Goal: Book appointment/travel/reservation

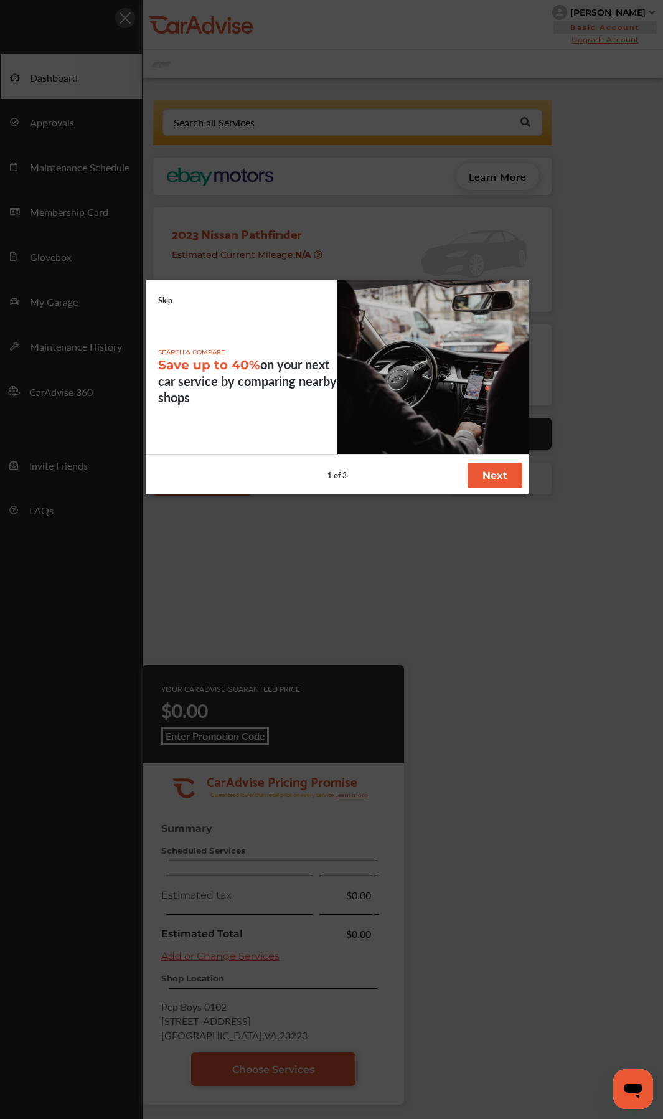
click at [166, 300] on link "Skip" at bounding box center [165, 300] width 14 height 11
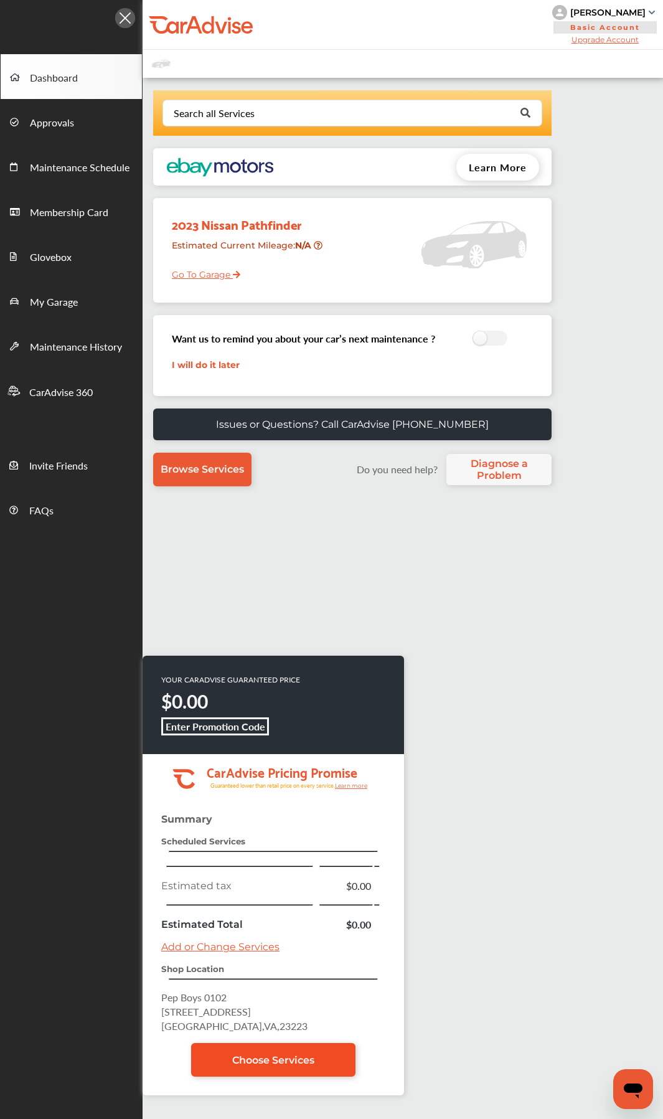
click at [255, 595] on span "Choose Services" at bounding box center [273, 1060] width 82 height 12
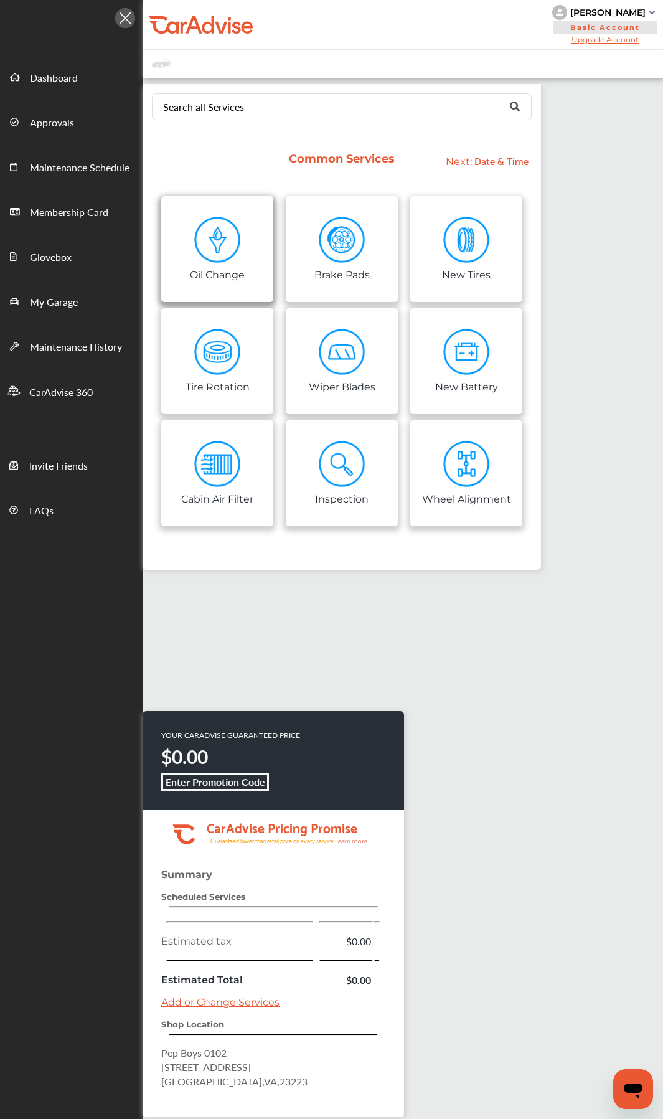
click at [211, 234] on img at bounding box center [217, 240] width 47 height 47
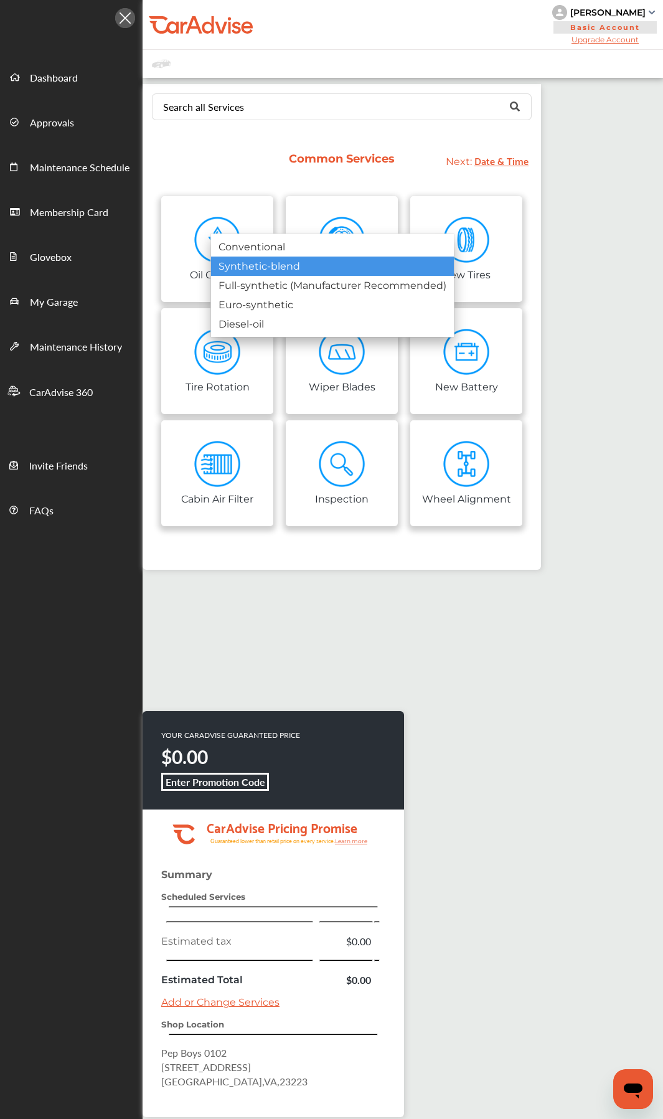
click at [284, 275] on div "Synthetic-blend" at bounding box center [332, 266] width 243 height 19
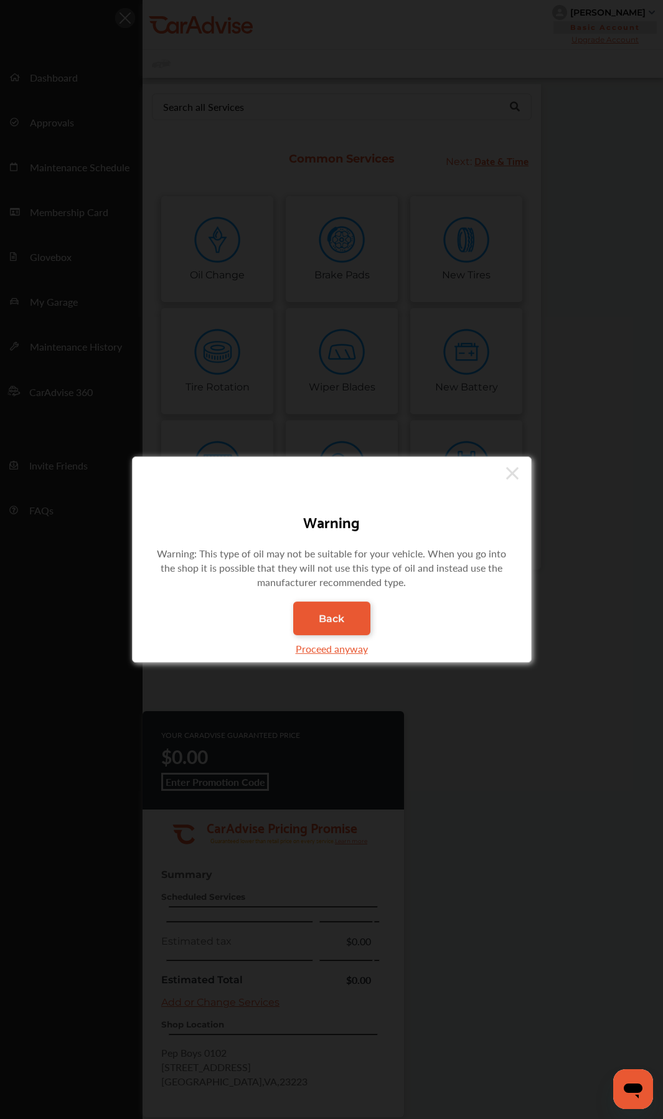
click at [332, 595] on div "Proceed anyway" at bounding box center [331, 648] width 361 height 27
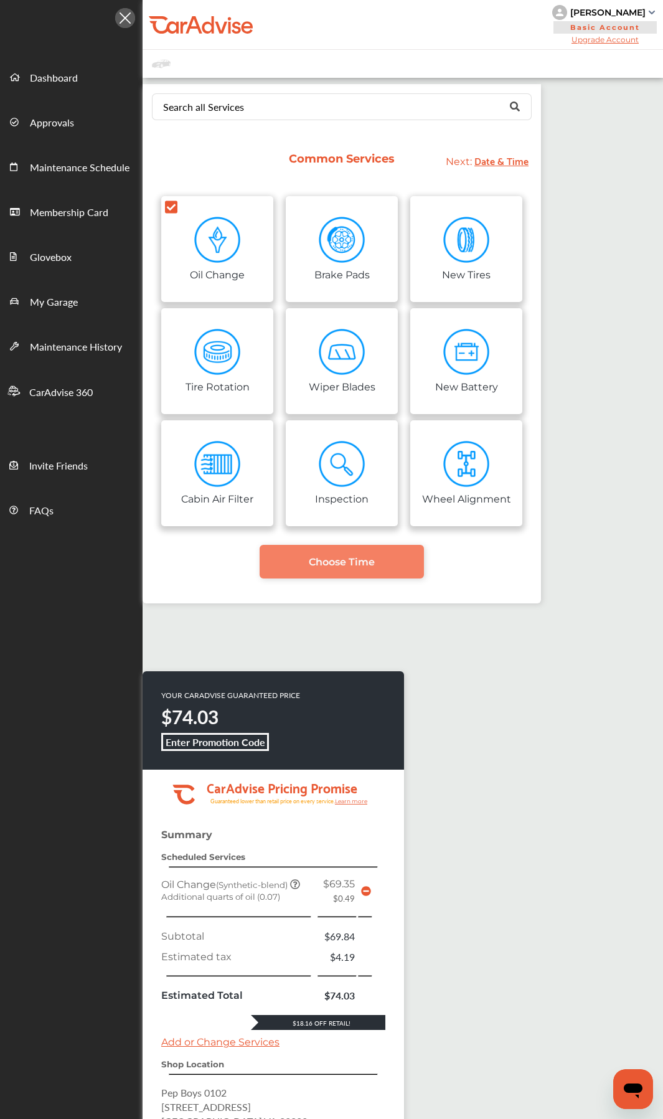
click at [330, 561] on span "Choose Time" at bounding box center [342, 562] width 66 height 12
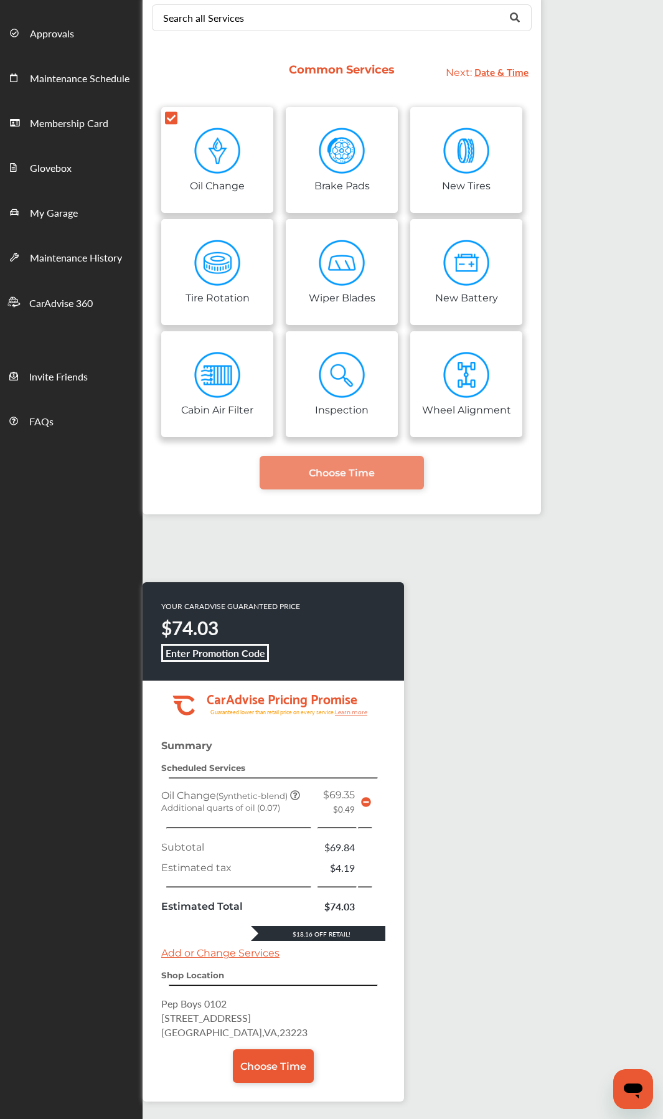
scroll to position [191, 0]
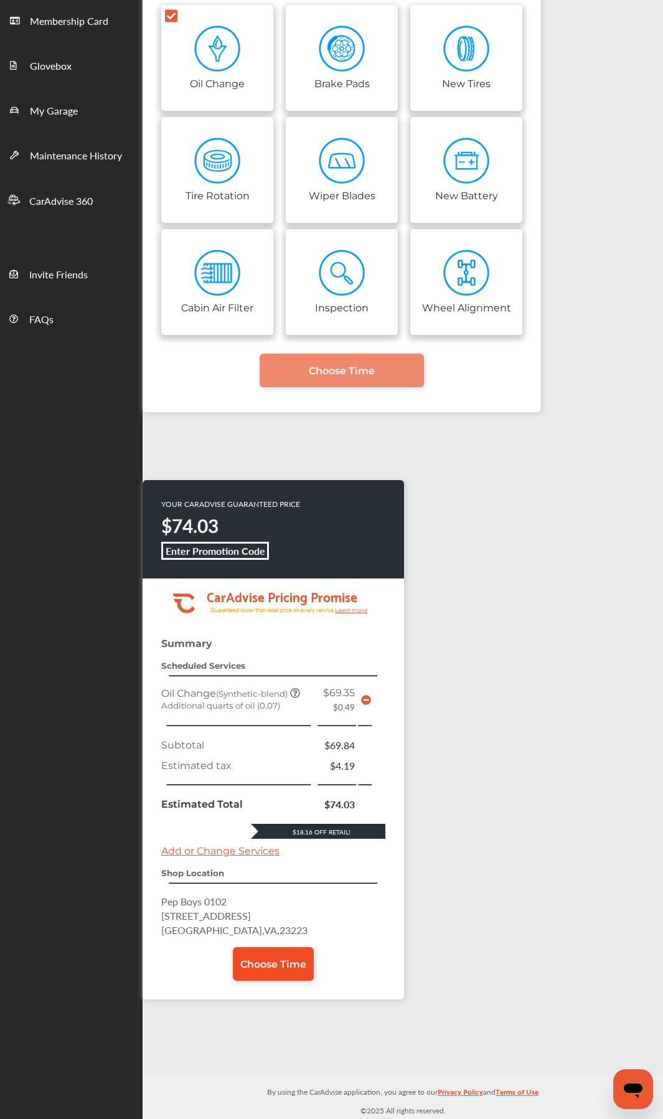
click at [263, 595] on span "Choose Time" at bounding box center [273, 965] width 66 height 12
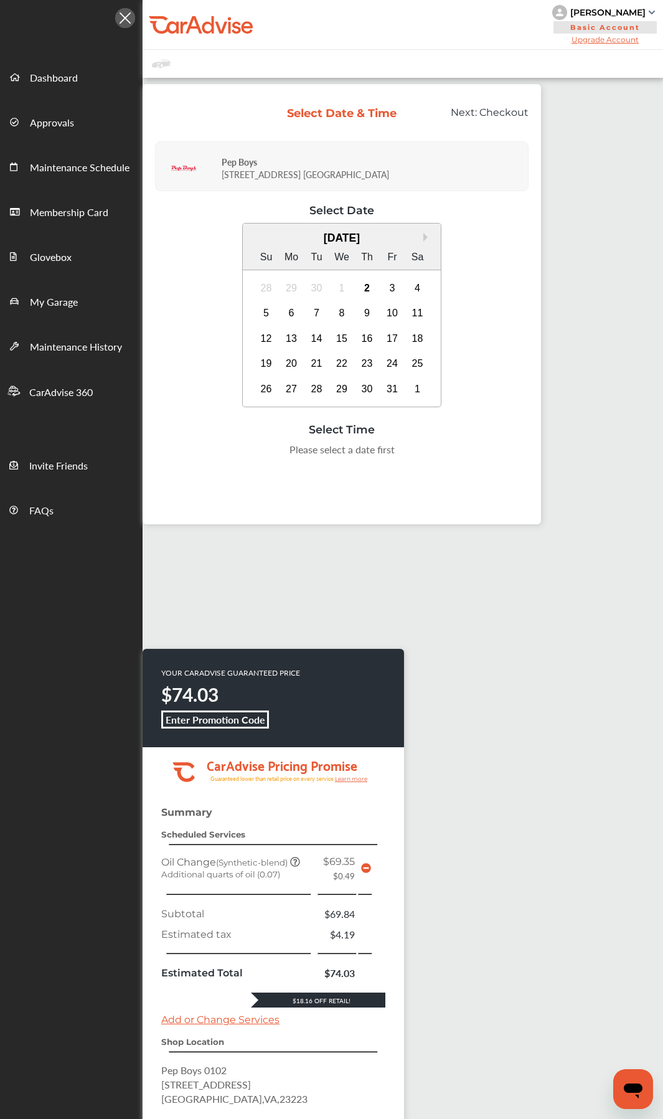
click at [367, 595] on icon at bounding box center [366, 869] width 10 height 10
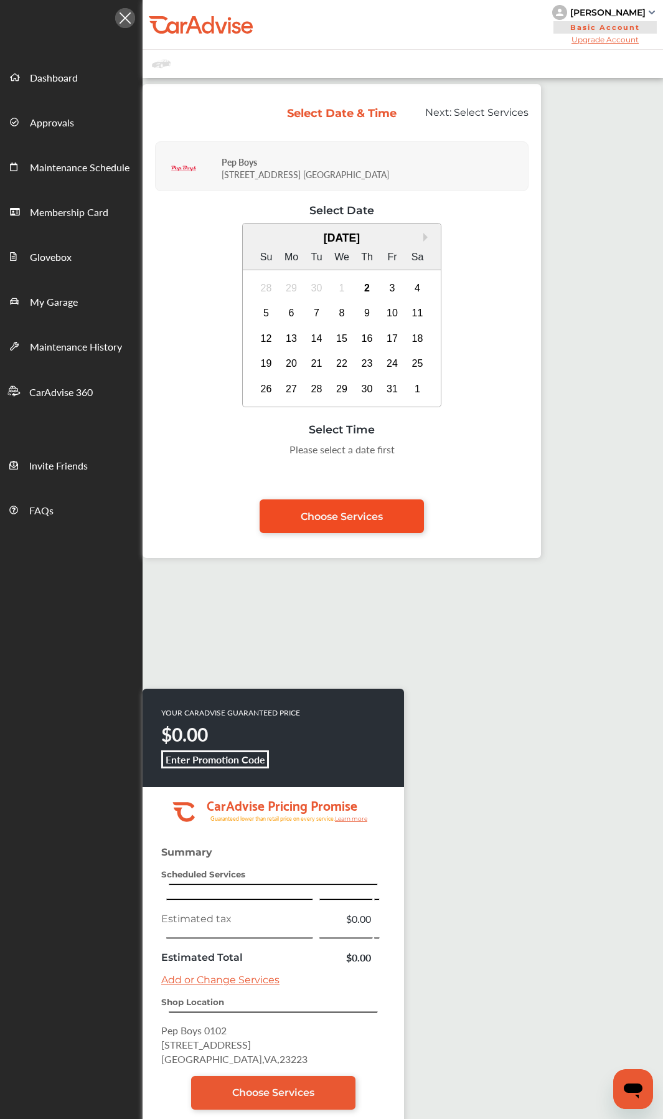
click at [313, 512] on span "Choose Services" at bounding box center [342, 517] width 82 height 12
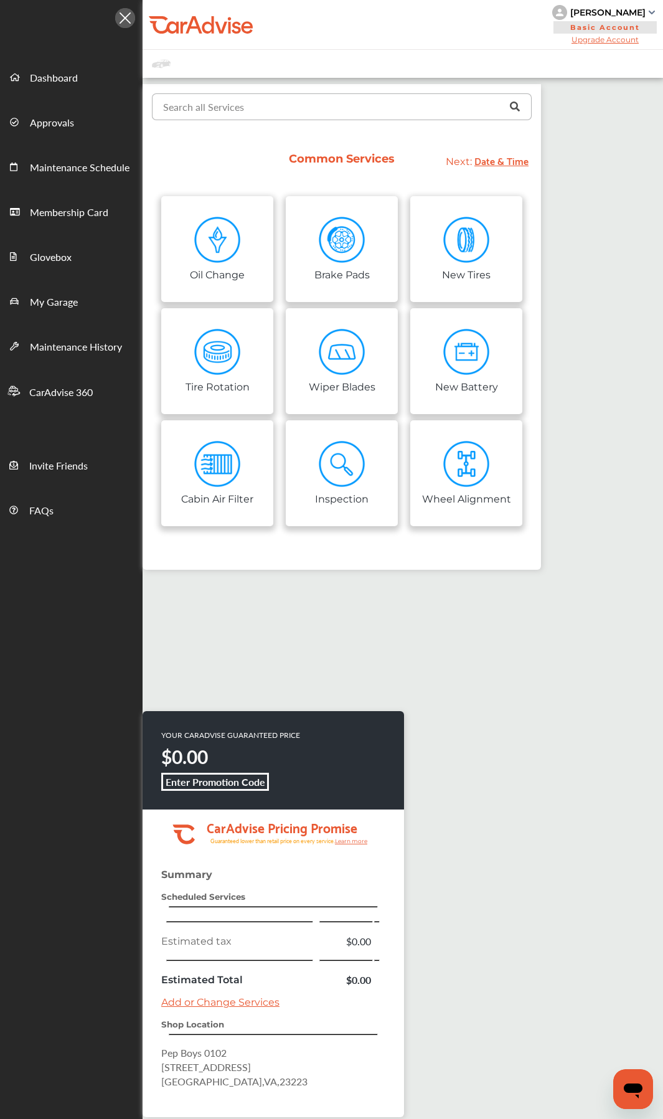
click at [295, 107] on input "text" at bounding box center [339, 106] width 372 height 24
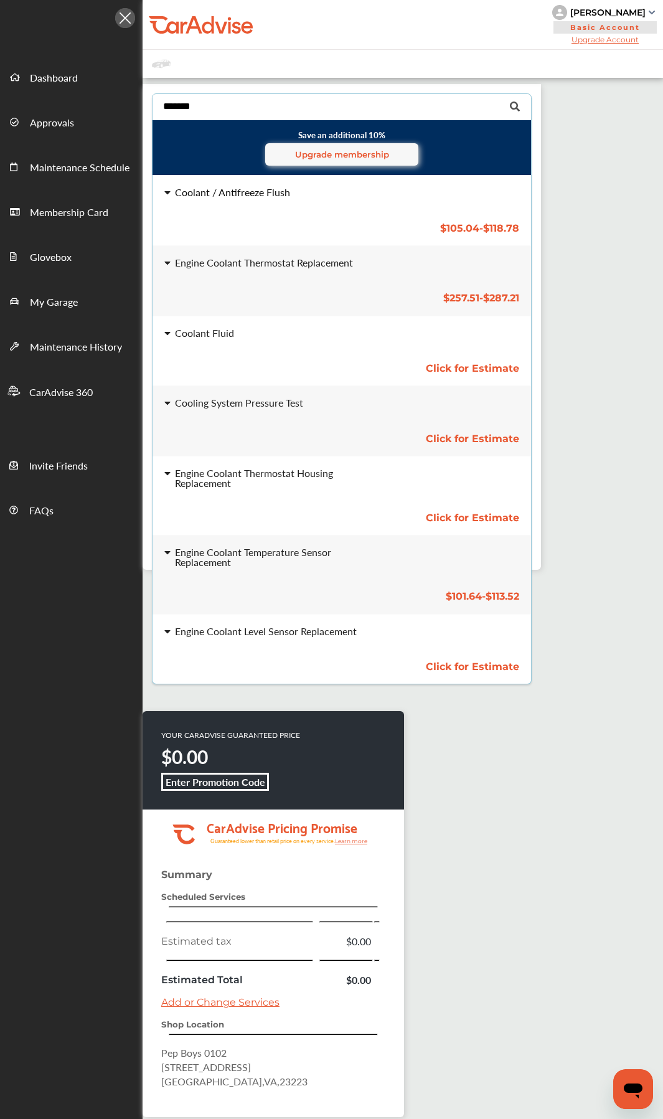
type input "*******"
click at [311, 209] on div "Coolant / Antifreeze Flush $105.04 - $118.78 Coolant / Antifreeze Flush $105.04…" at bounding box center [342, 211] width 399 height 70
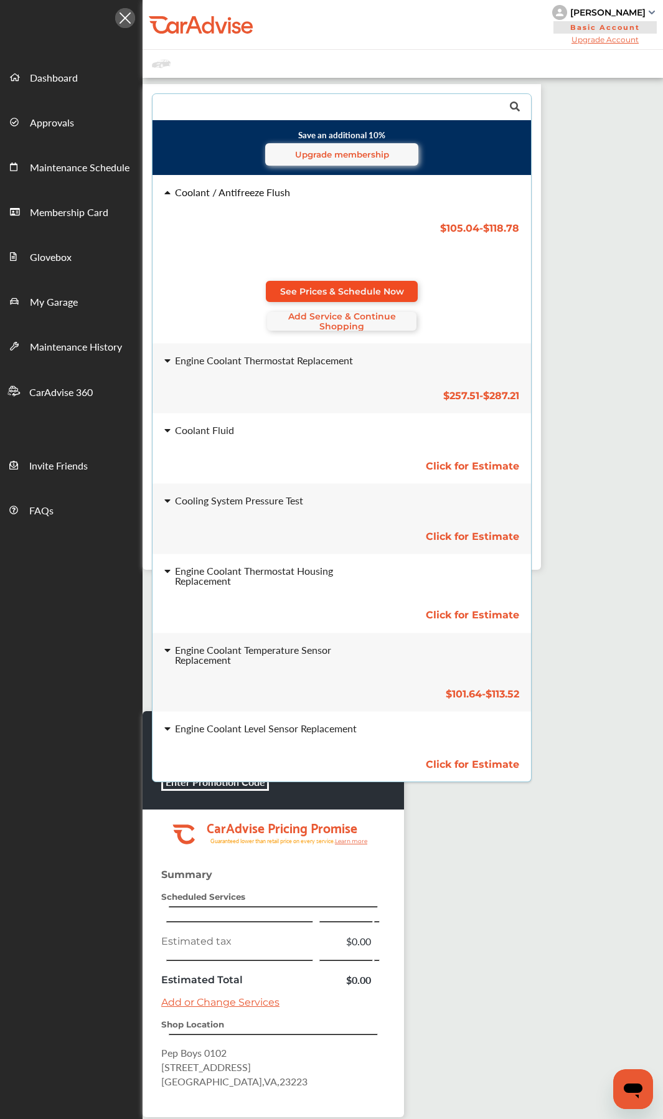
click at [343, 290] on span "See Prices & Schedule Now" at bounding box center [342, 292] width 124 height 10
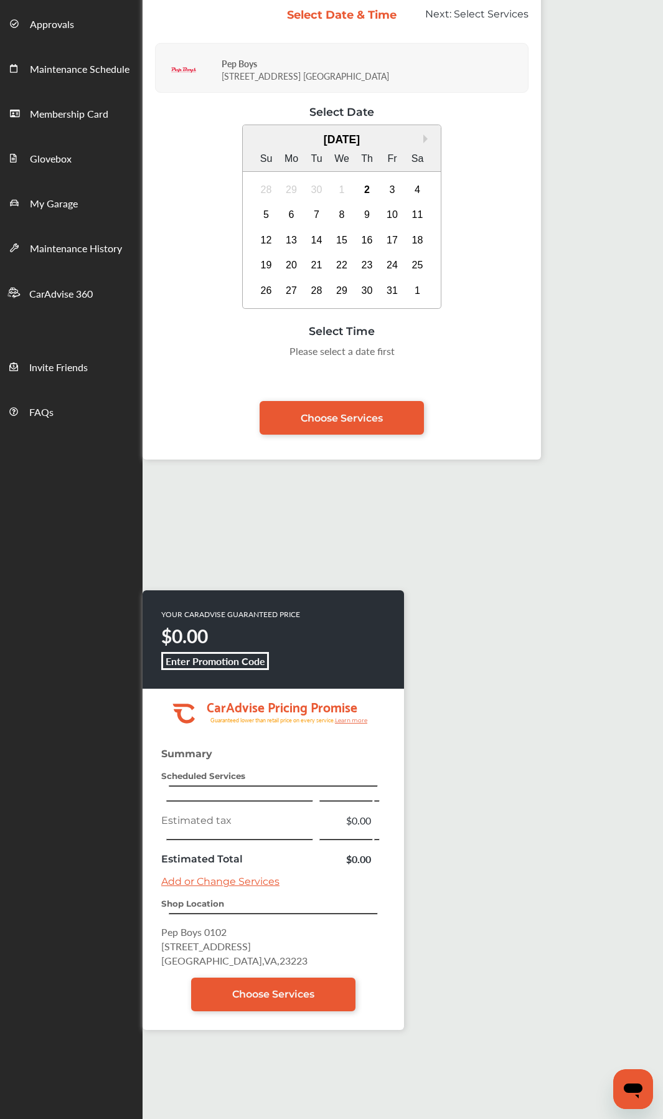
scroll to position [191, 0]
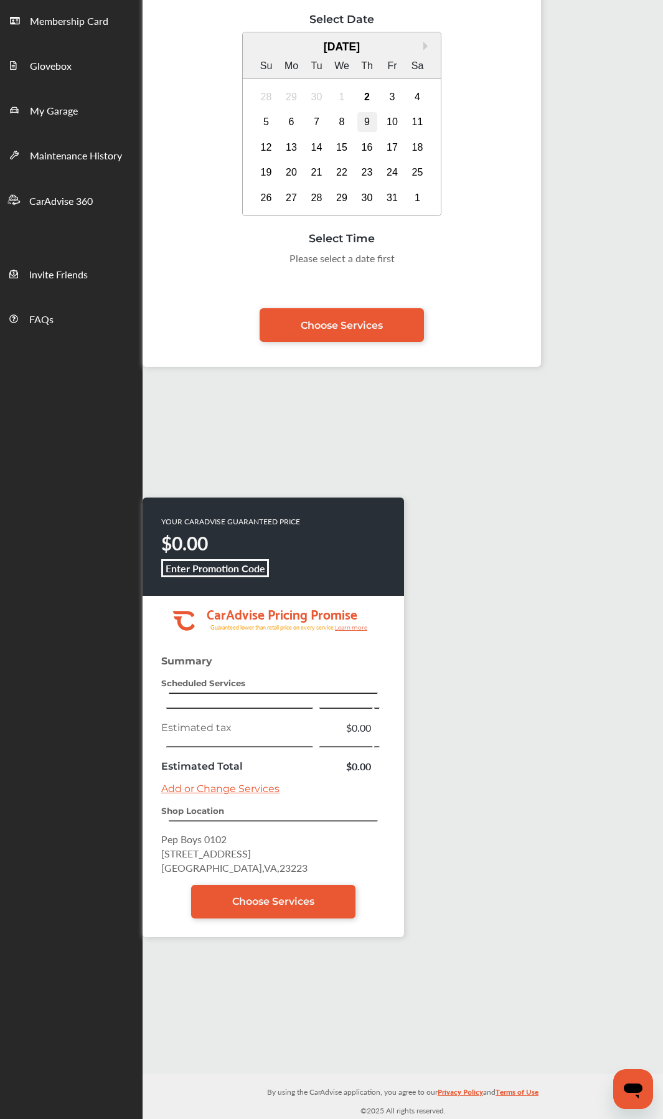
click at [367, 120] on div "9" at bounding box center [368, 122] width 20 height 20
click at [283, 296] on div "2:00 PM" at bounding box center [279, 291] width 59 height 22
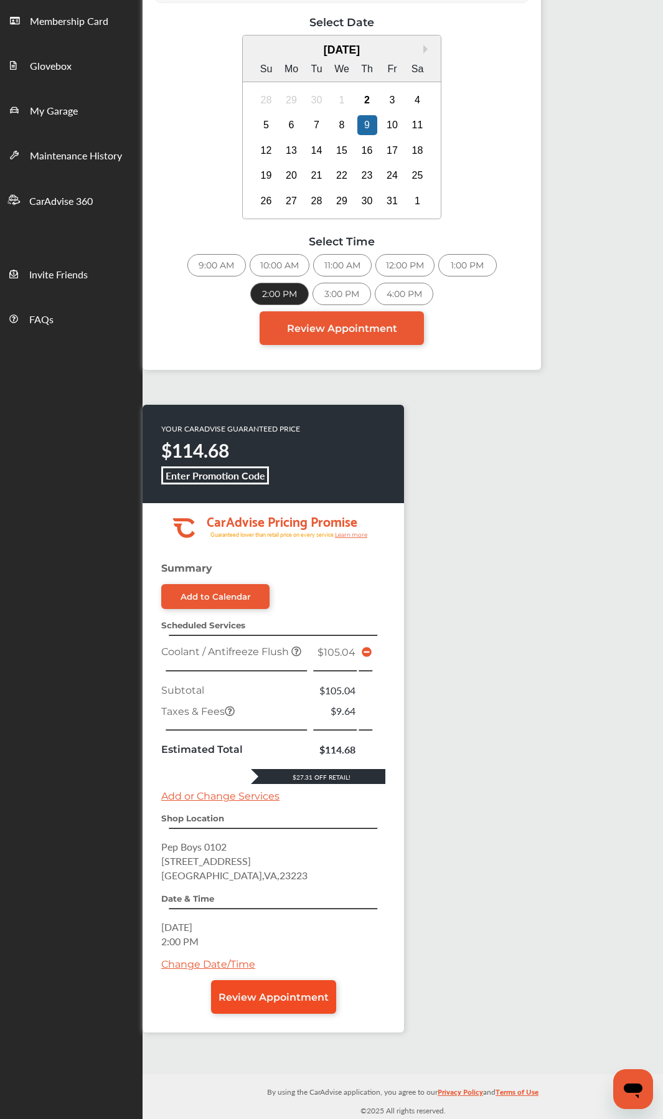
click at [253, 595] on span "Review Appointment" at bounding box center [274, 998] width 110 height 12
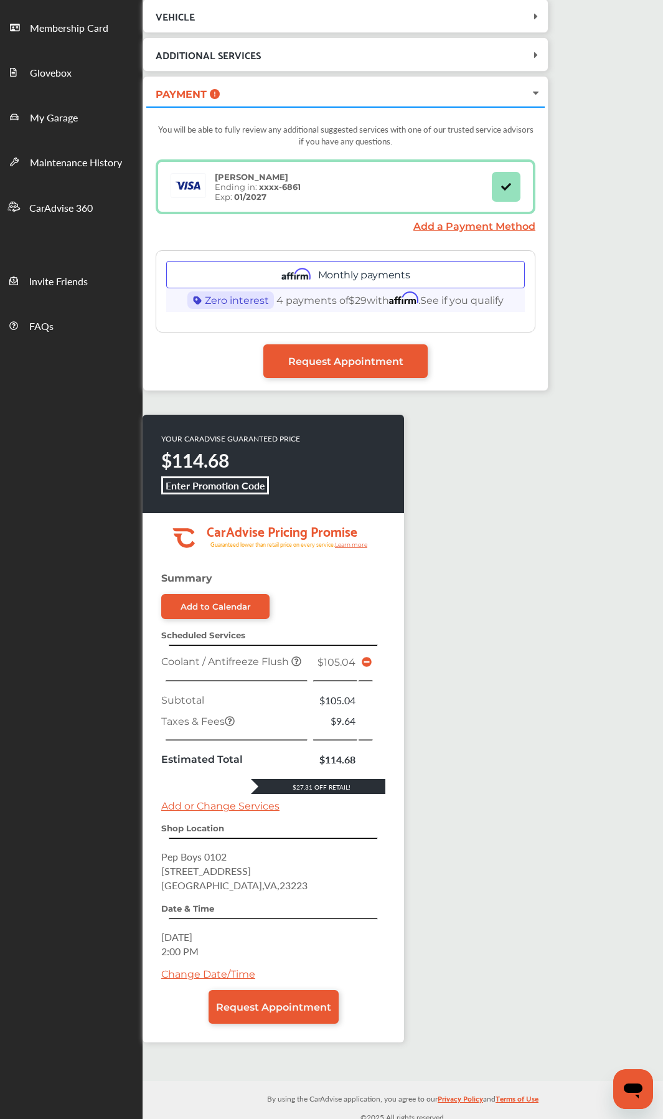
scroll to position [191, 0]
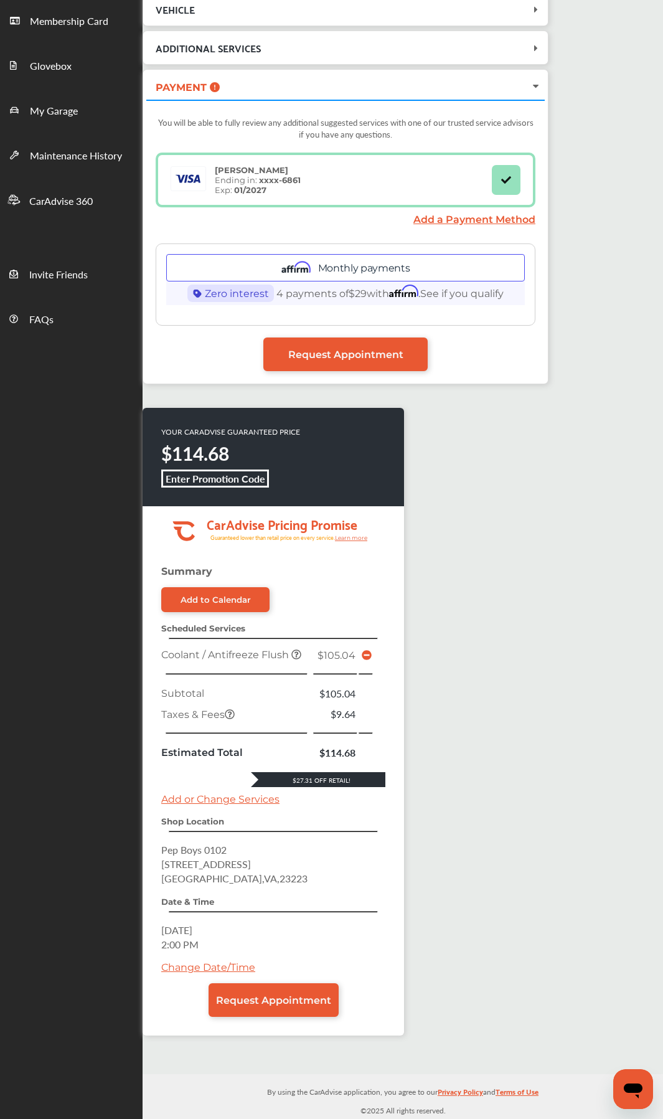
click at [211, 595] on span "Richmond , VA , 23223" at bounding box center [234, 878] width 146 height 14
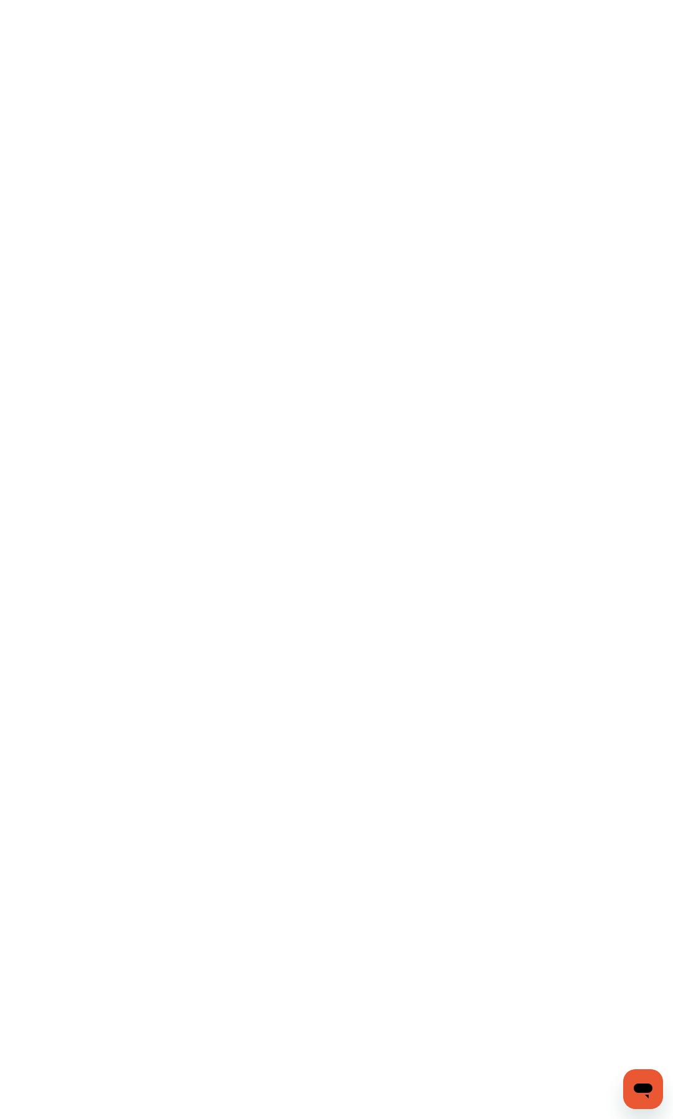
click at [374, 957] on html at bounding box center [336, 559] width 673 height 1119
click at [323, 955] on html at bounding box center [336, 559] width 673 height 1119
